Goal: Check status: Check status

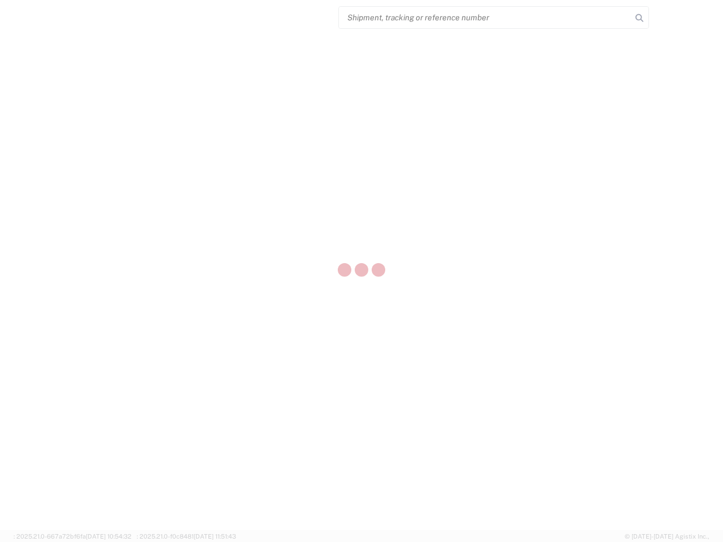
select select "US"
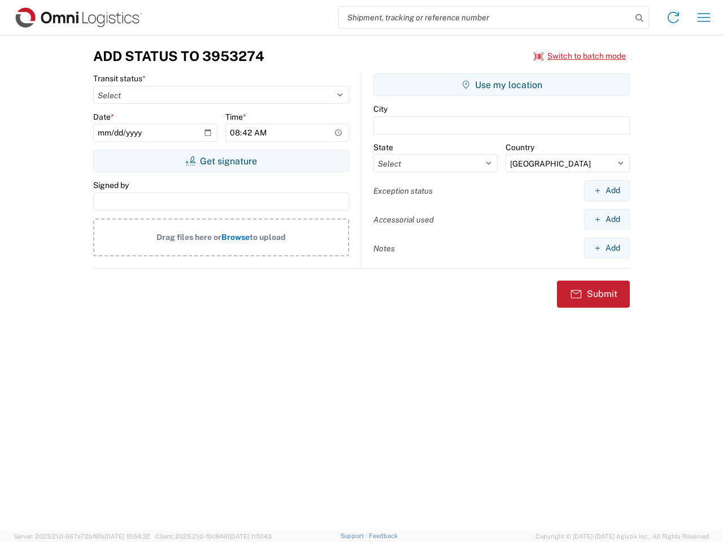
click at [485, 18] on input "search" at bounding box center [485, 17] width 293 height 21
click at [640, 18] on icon at bounding box center [640, 18] width 16 height 16
click at [673, 18] on icon at bounding box center [673, 17] width 18 height 18
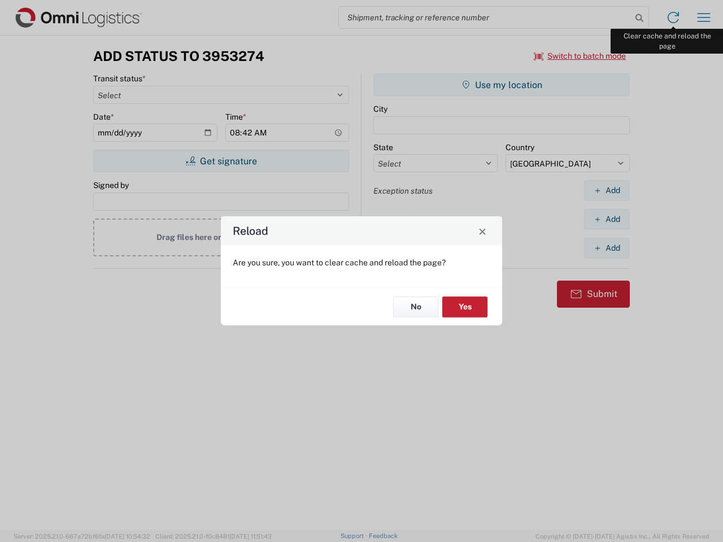
click at [704, 18] on div "Reload Are you sure, you want to clear cache and reload the page? No Yes" at bounding box center [361, 271] width 723 height 542
click at [580, 56] on div "Reload Are you sure, you want to clear cache and reload the page? No Yes" at bounding box center [361, 271] width 723 height 542
click at [221, 161] on div "Reload Are you sure, you want to clear cache and reload the page? No Yes" at bounding box center [361, 271] width 723 height 542
click at [502, 85] on div "Reload Are you sure, you want to clear cache and reload the page? No Yes" at bounding box center [361, 271] width 723 height 542
click at [607, 190] on div "Reload Are you sure, you want to clear cache and reload the page? No Yes" at bounding box center [361, 271] width 723 height 542
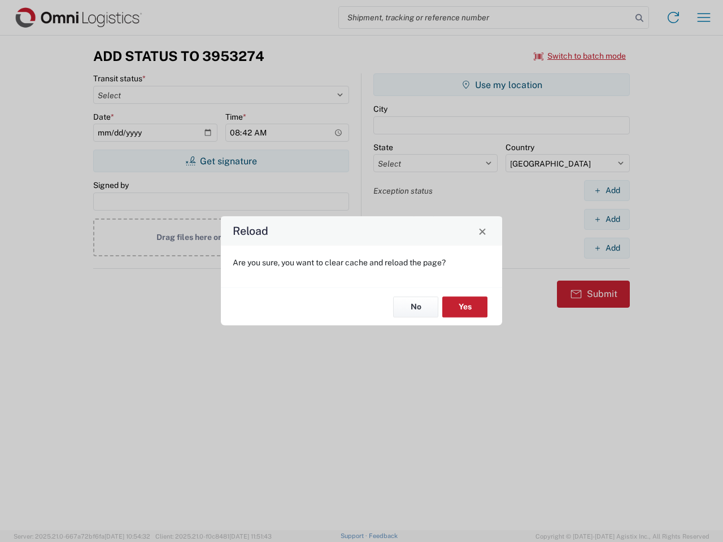
click at [607, 219] on div "Reload Are you sure, you want to clear cache and reload the page? No Yes" at bounding box center [361, 271] width 723 height 542
click at [607, 248] on div "Reload Are you sure, you want to clear cache and reload the page? No Yes" at bounding box center [361, 271] width 723 height 542
